Goal: Information Seeking & Learning: Check status

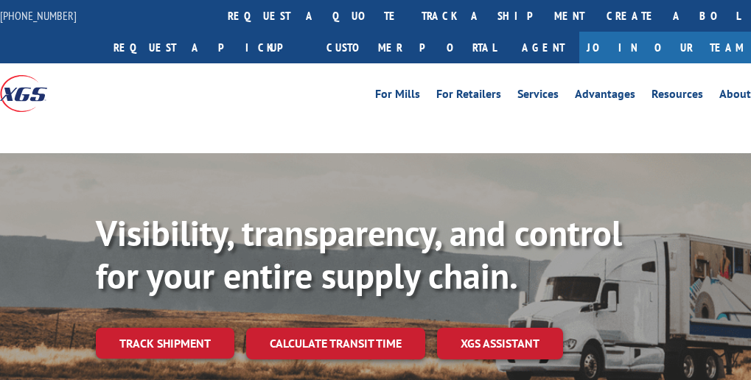
click at [411, 13] on link "track a shipment" at bounding box center [503, 16] width 185 height 32
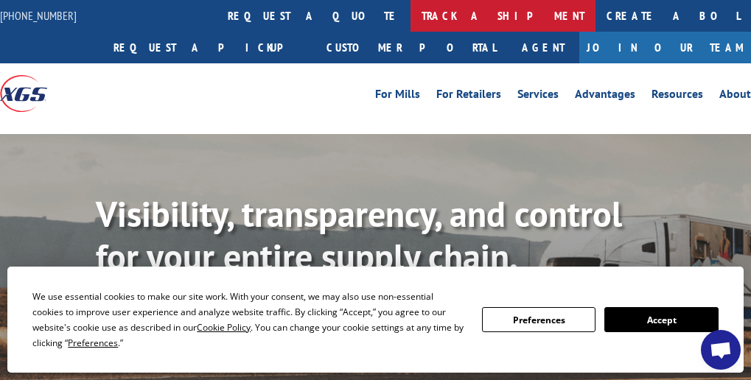
click at [411, 16] on link "track a shipment" at bounding box center [503, 16] width 185 height 32
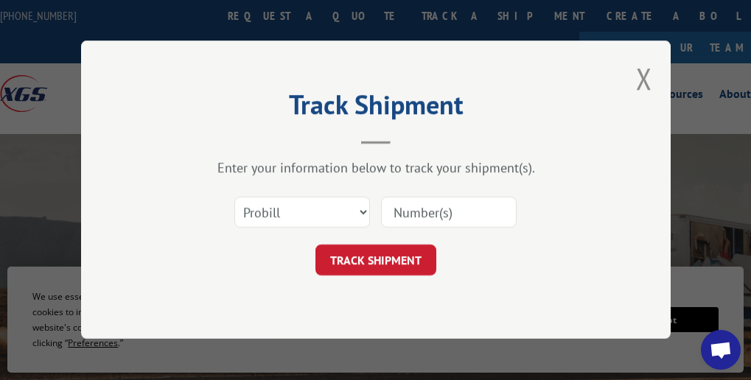
paste input "17501792"
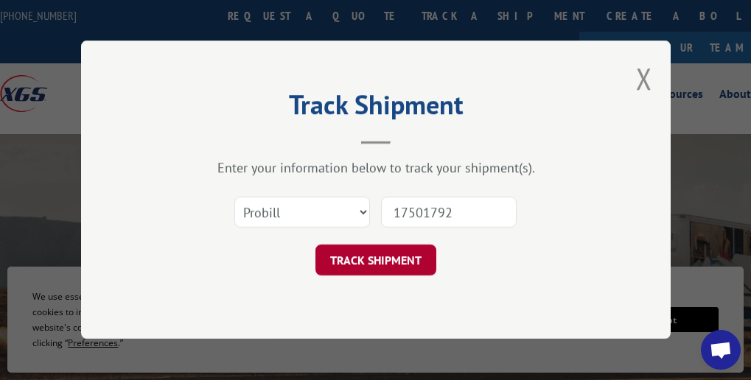
type input "17501792"
click at [386, 267] on button "TRACK SHIPMENT" at bounding box center [376, 261] width 121 height 31
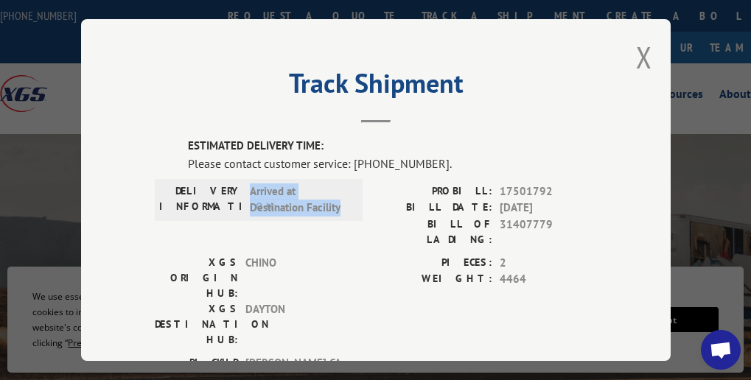
drag, startPoint x: 245, startPoint y: 186, endPoint x: 338, endPoint y: 198, distance: 93.7
click at [338, 198] on span "Arrived at Destination Facility" at bounding box center [300, 199] width 100 height 33
copy span "Arrived at Destination Facility"
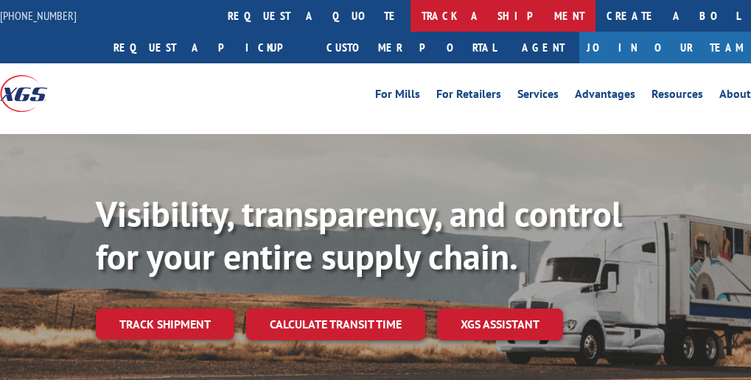
click at [411, 21] on link "track a shipment" at bounding box center [503, 16] width 185 height 32
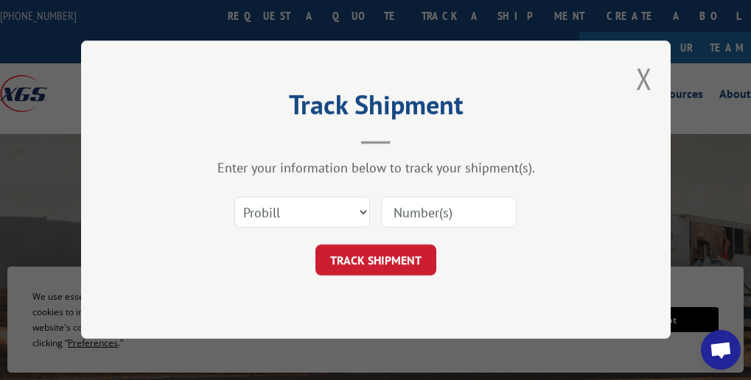
paste input "15659765"
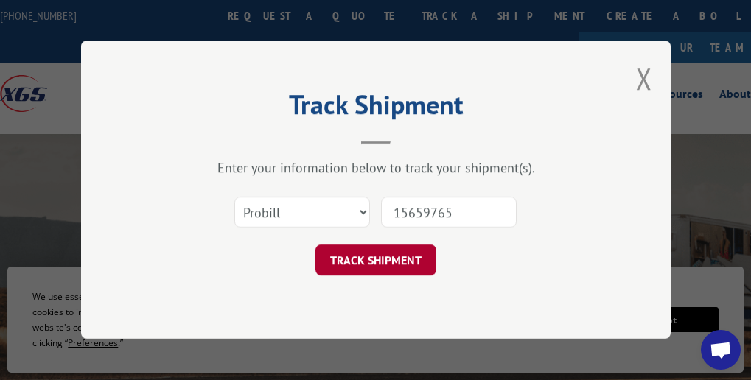
type input "15659765"
click at [412, 251] on button "TRACK SHIPMENT" at bounding box center [376, 261] width 121 height 31
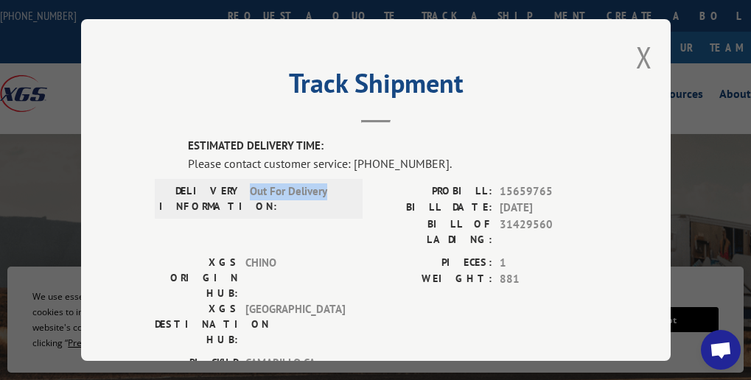
drag, startPoint x: 265, startPoint y: 186, endPoint x: 325, endPoint y: 186, distance: 60.5
click at [325, 186] on div "DELIVERY INFORMATION: Out For Delivery" at bounding box center [258, 198] width 199 height 31
copy span "Out For Delivery"
